Goal: Task Accomplishment & Management: Use online tool/utility

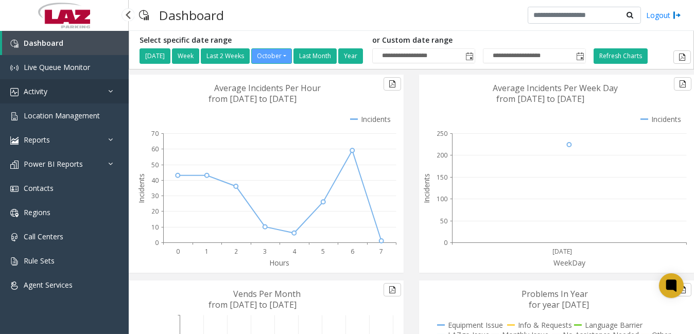
click at [29, 91] on span "Activity" at bounding box center [36, 92] width 24 height 10
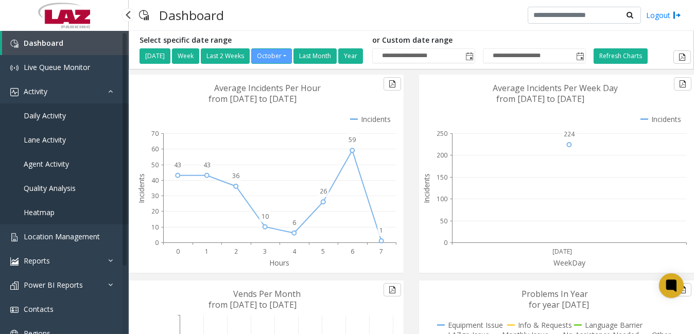
click at [64, 117] on span "Daily Activity" at bounding box center [45, 116] width 42 height 10
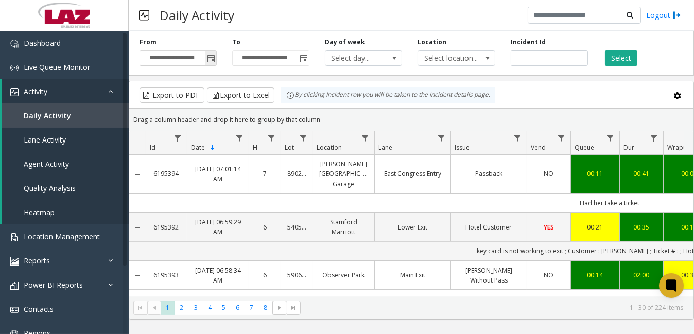
click at [208, 56] on span "Toggle popup" at bounding box center [211, 59] width 8 height 8
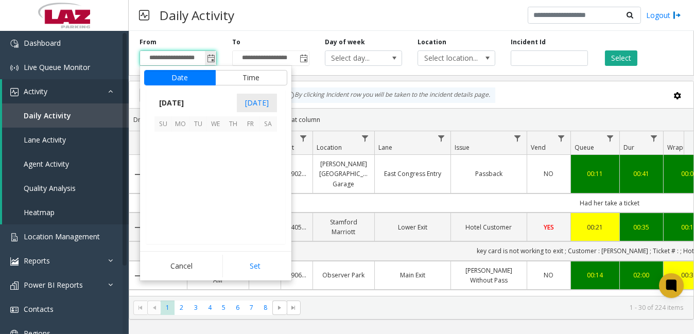
scroll to position [184954, 0]
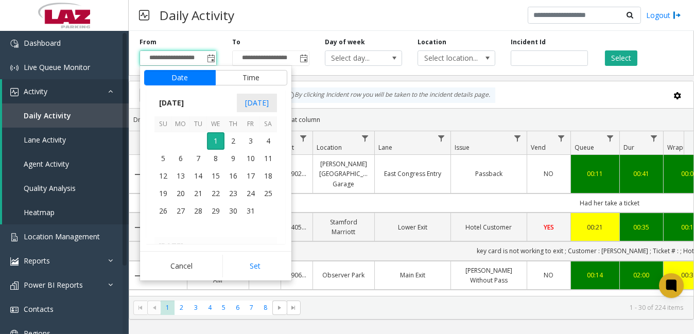
click at [193, 139] on td at bounding box center [199, 141] width 18 height 18
click at [186, 103] on span "[DATE]" at bounding box center [172, 102] width 34 height 15
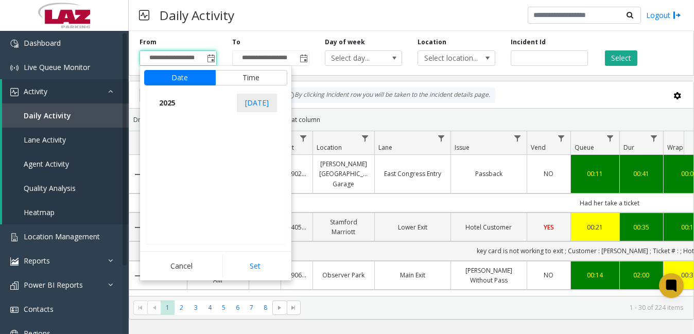
scroll to position [10994, 0]
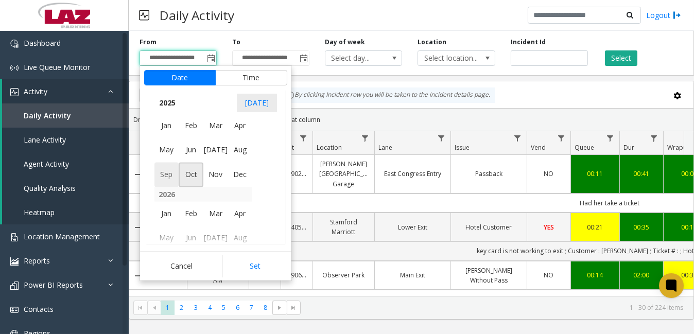
click at [172, 175] on span "Sep" at bounding box center [167, 175] width 25 height 25
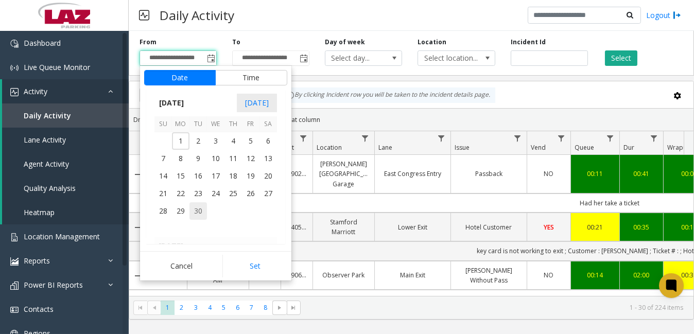
click at [202, 206] on span "30" at bounding box center [199, 211] width 18 height 18
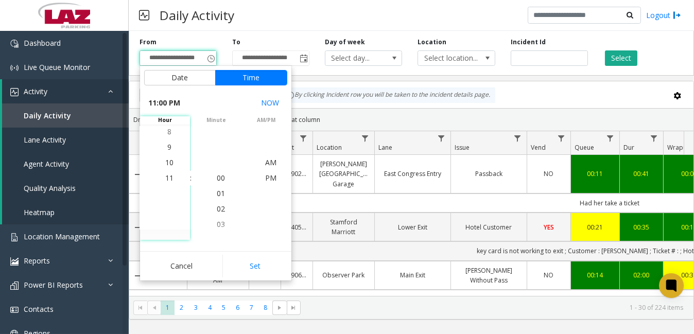
scroll to position [15, 0]
click at [165, 175] on span "11" at bounding box center [169, 178] width 8 height 10
click at [271, 174] on span "PM" at bounding box center [270, 178] width 11 height 10
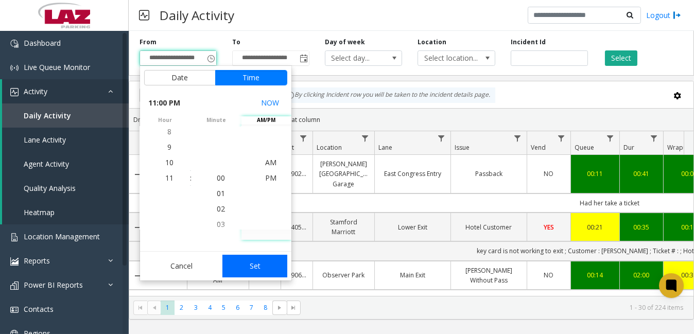
click at [267, 263] on button "Set" at bounding box center [255, 266] width 65 height 23
type input "**********"
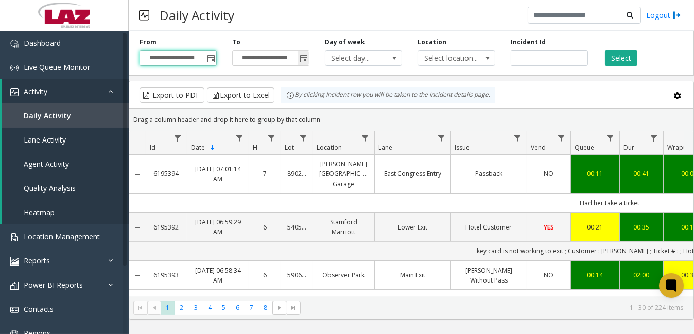
click at [280, 58] on input "**********" at bounding box center [271, 58] width 76 height 14
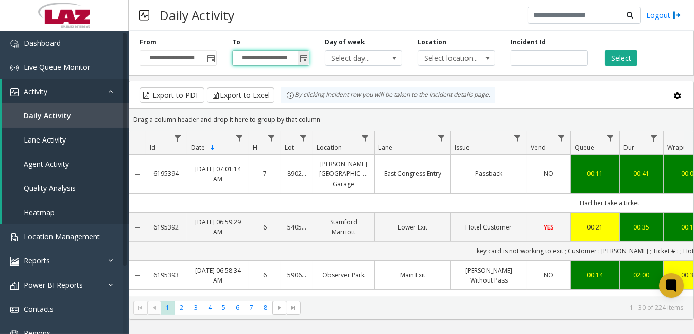
click at [306, 55] on span "Toggle popup" at bounding box center [304, 59] width 8 height 8
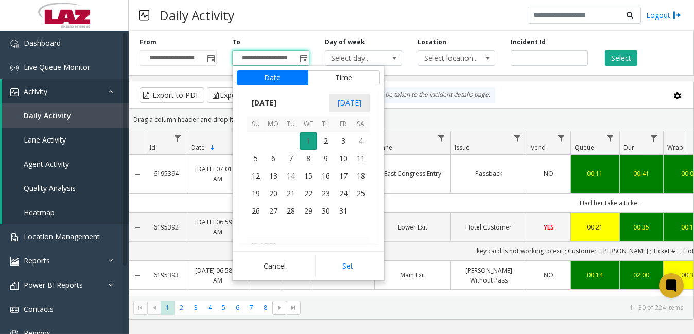
click at [308, 139] on span "1" at bounding box center [309, 141] width 18 height 18
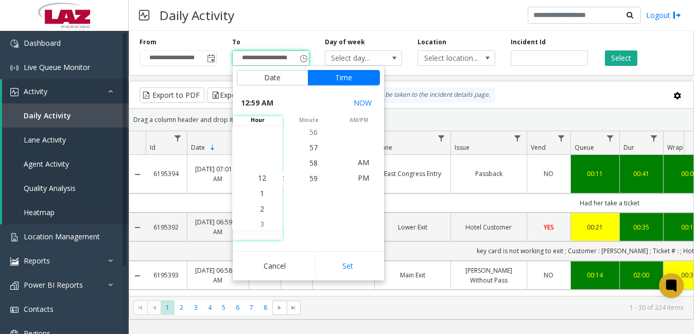
scroll to position [0, 0]
click at [260, 205] on li "7" at bounding box center [262, 208] width 36 height 15
click at [310, 207] on span "30" at bounding box center [314, 209] width 8 height 10
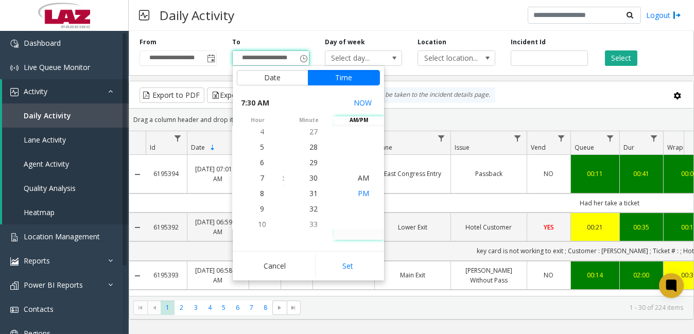
click at [362, 191] on span "PM" at bounding box center [363, 194] width 11 height 10
click at [346, 266] on button "Set" at bounding box center [347, 266] width 65 height 23
type input "**********"
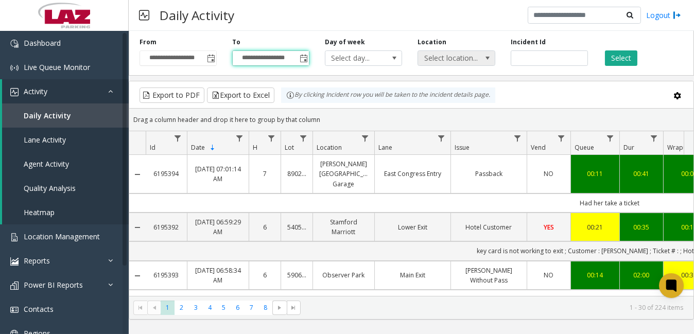
click at [446, 55] on span "Select location..." at bounding box center [448, 58] width 61 height 14
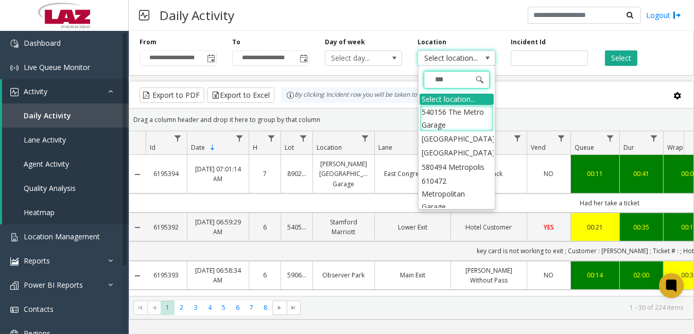
type input "*****"
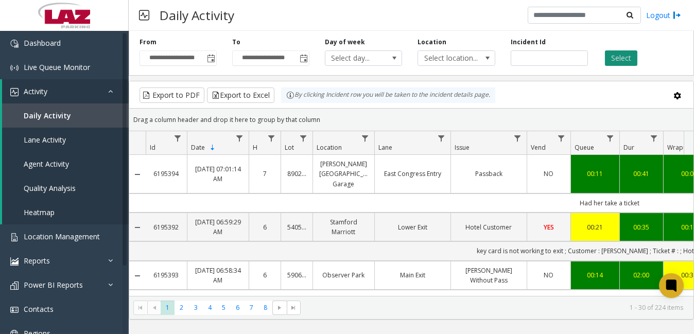
click at [630, 58] on button "Select" at bounding box center [621, 57] width 32 height 15
click at [448, 56] on span "Select location..." at bounding box center [448, 58] width 61 height 14
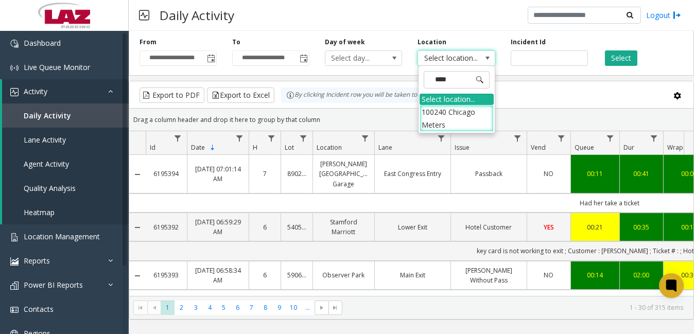
type input "*****"
click at [433, 120] on li "100240 Chicago Meters" at bounding box center [457, 118] width 74 height 27
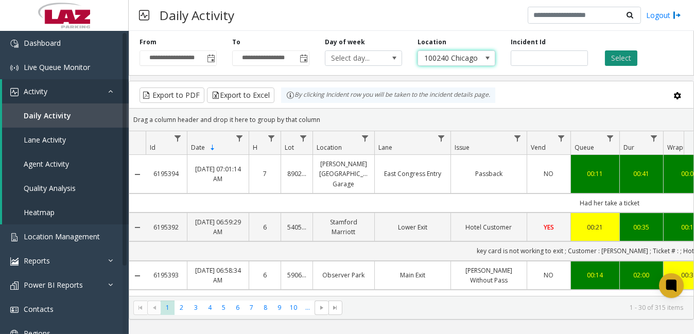
click at [623, 59] on button "Select" at bounding box center [621, 57] width 32 height 15
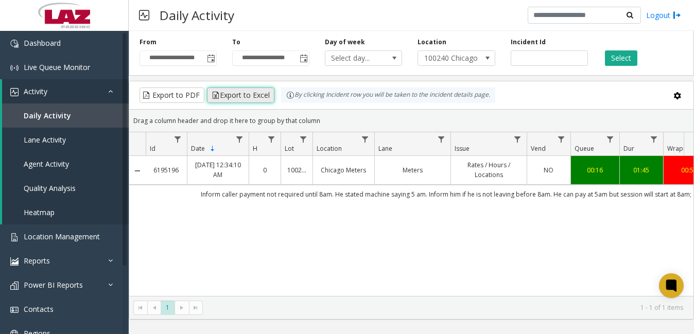
click at [252, 94] on button "Export to Excel" at bounding box center [240, 95] width 67 height 15
click at [63, 37] on link "Dashboard" at bounding box center [64, 43] width 129 height 24
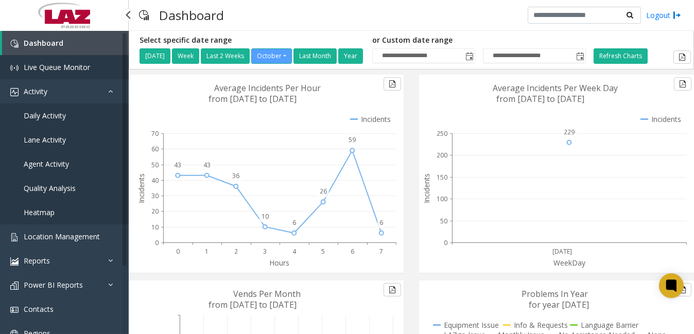
click at [63, 59] on link "Live Queue Monitor" at bounding box center [64, 67] width 129 height 24
